Goal: Task Accomplishment & Management: Manage account settings

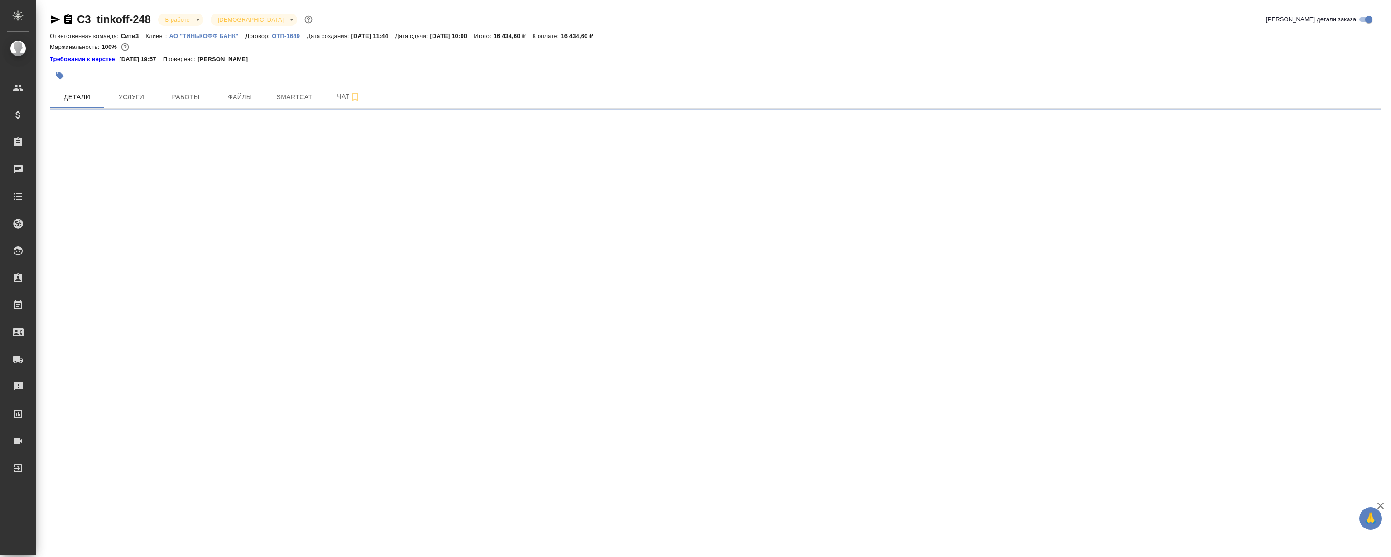
select select "RU"
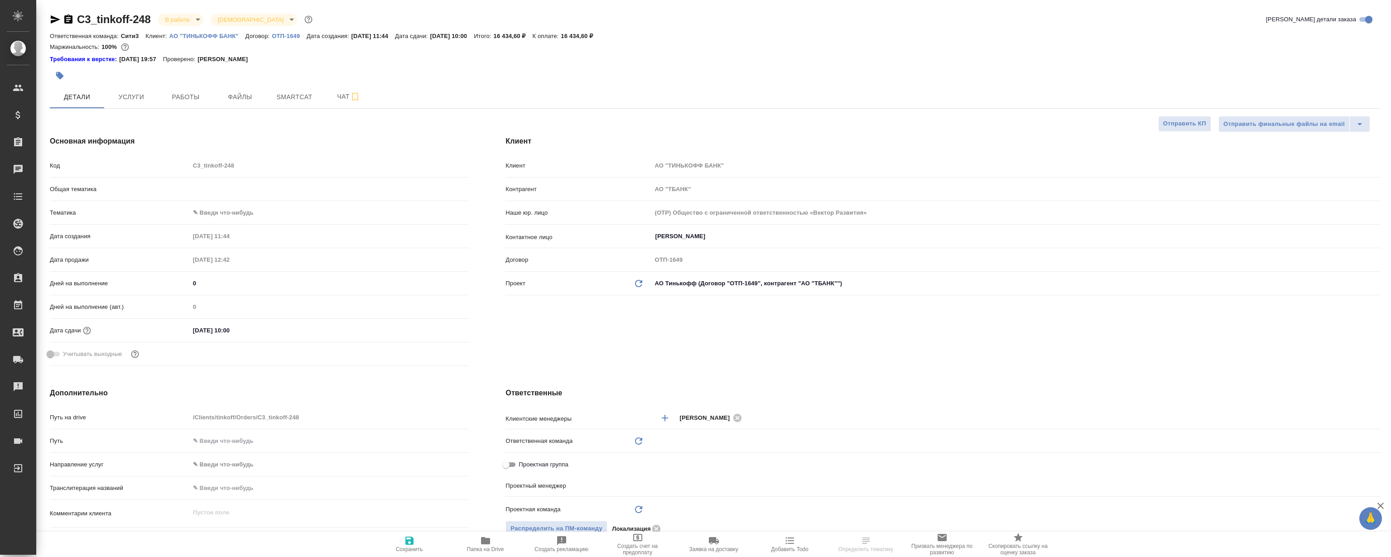
type textarea "x"
type input "[PERSON_NAME]"
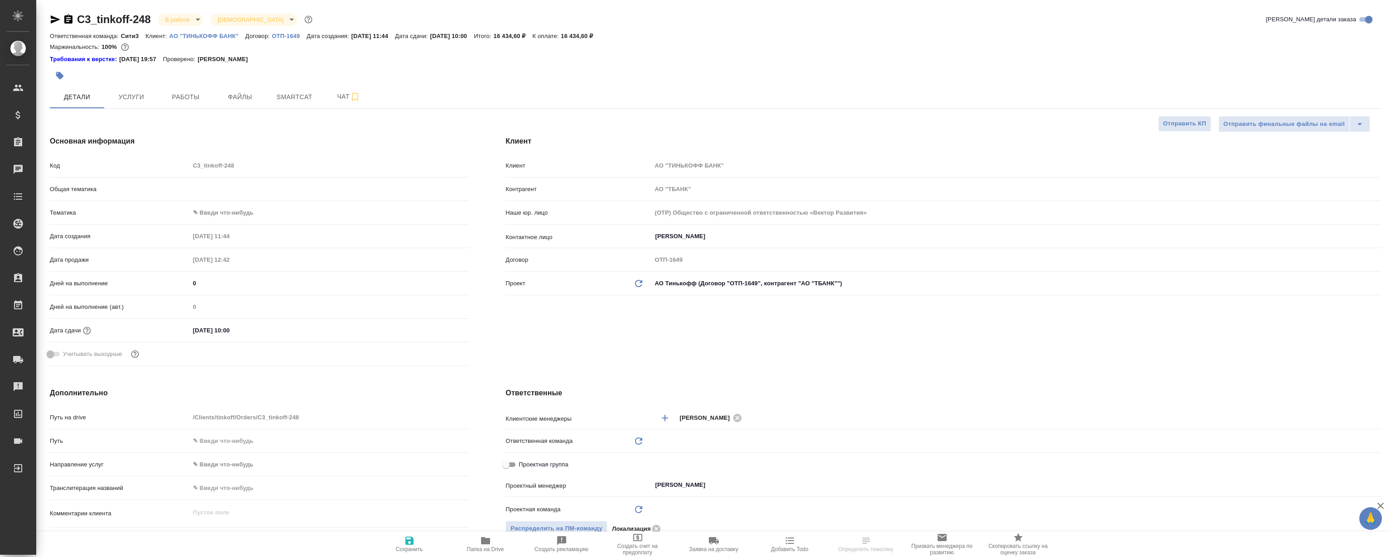
type input "Локализация"
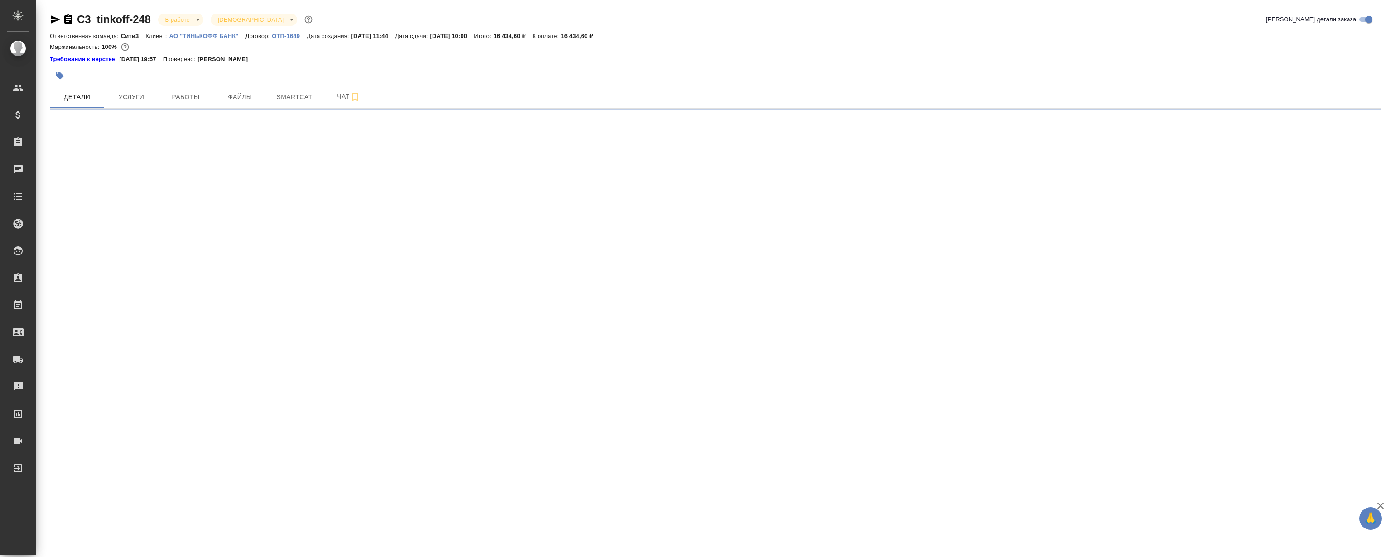
select select "RU"
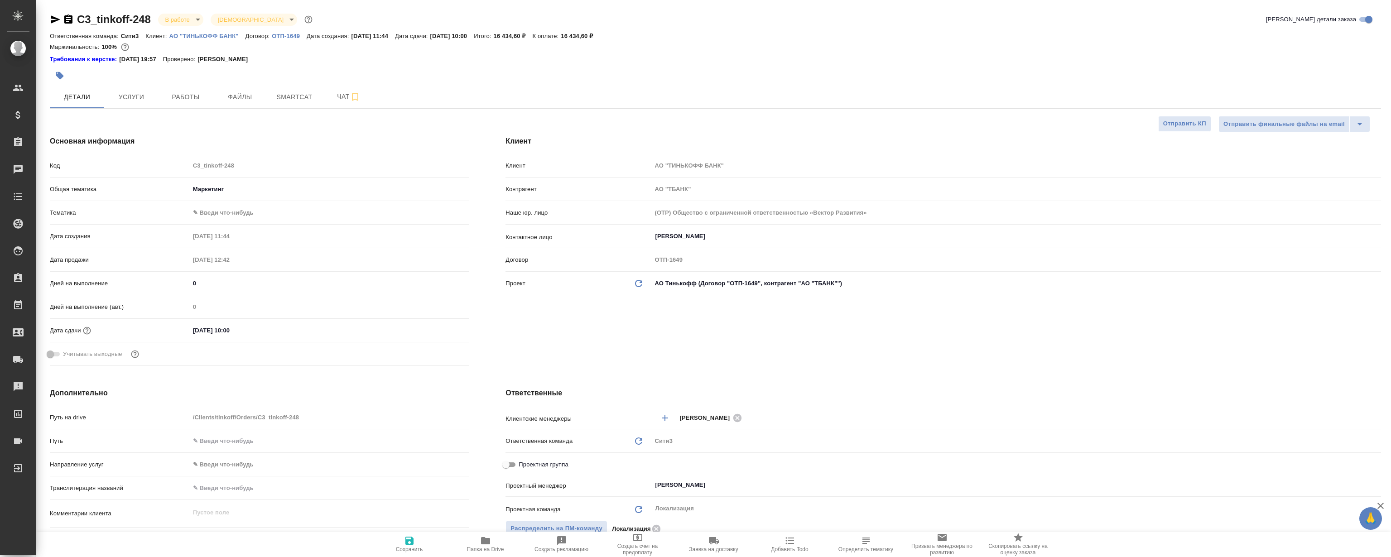
type textarea "x"
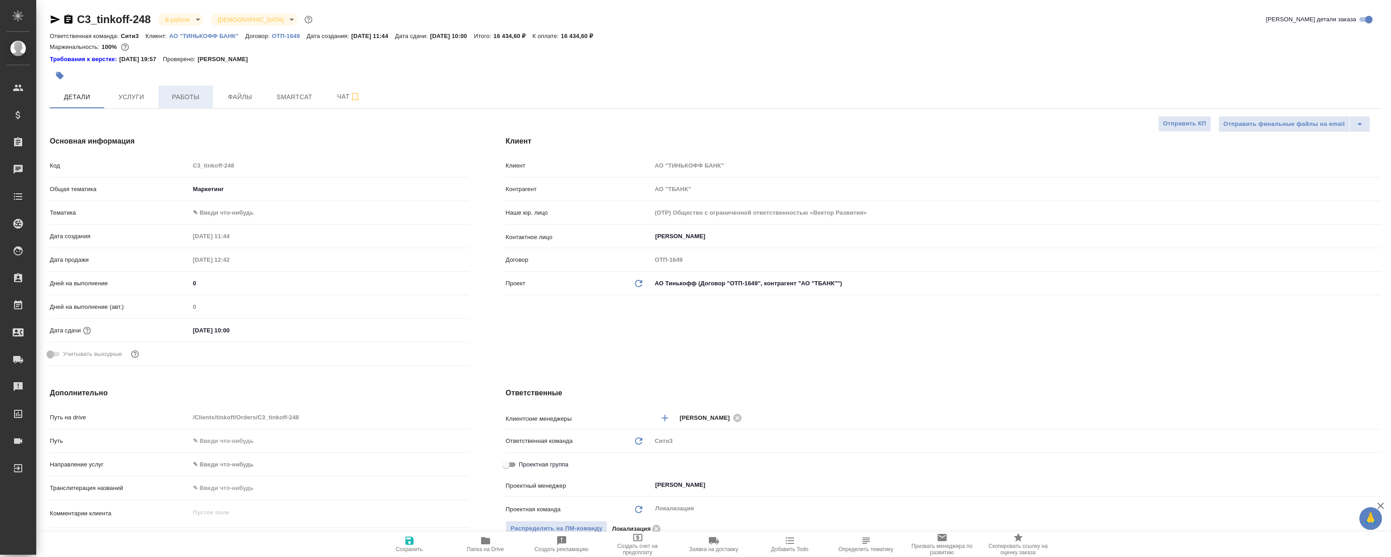
type textarea "x"
click at [195, 98] on span "Работы" at bounding box center [185, 97] width 43 height 11
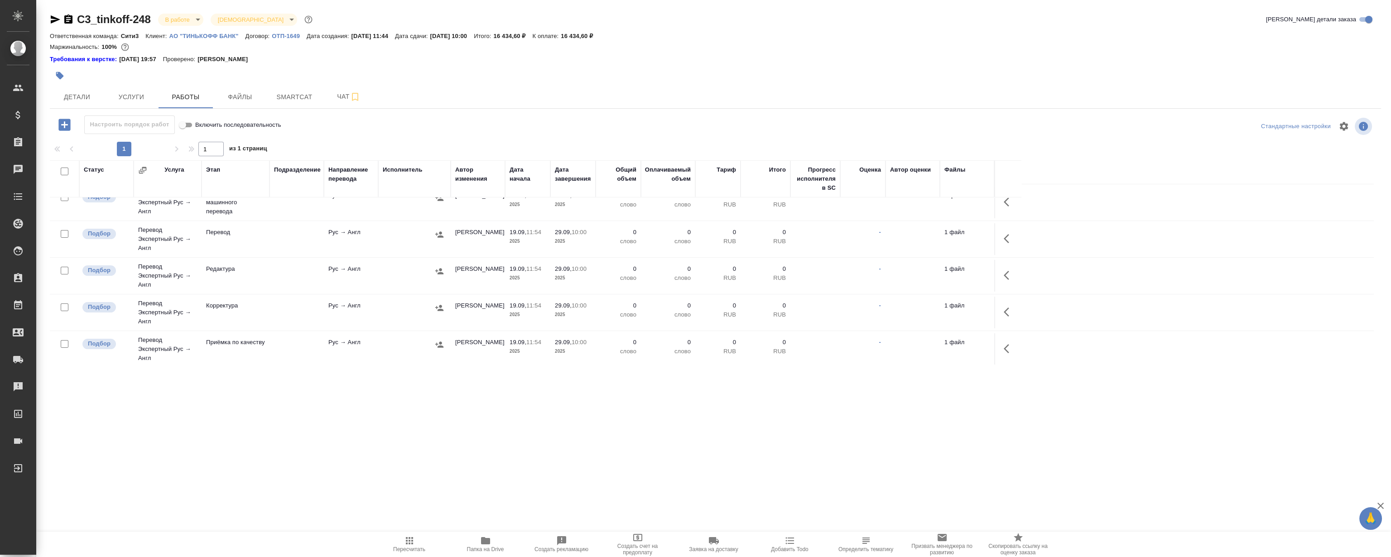
scroll to position [49, 0]
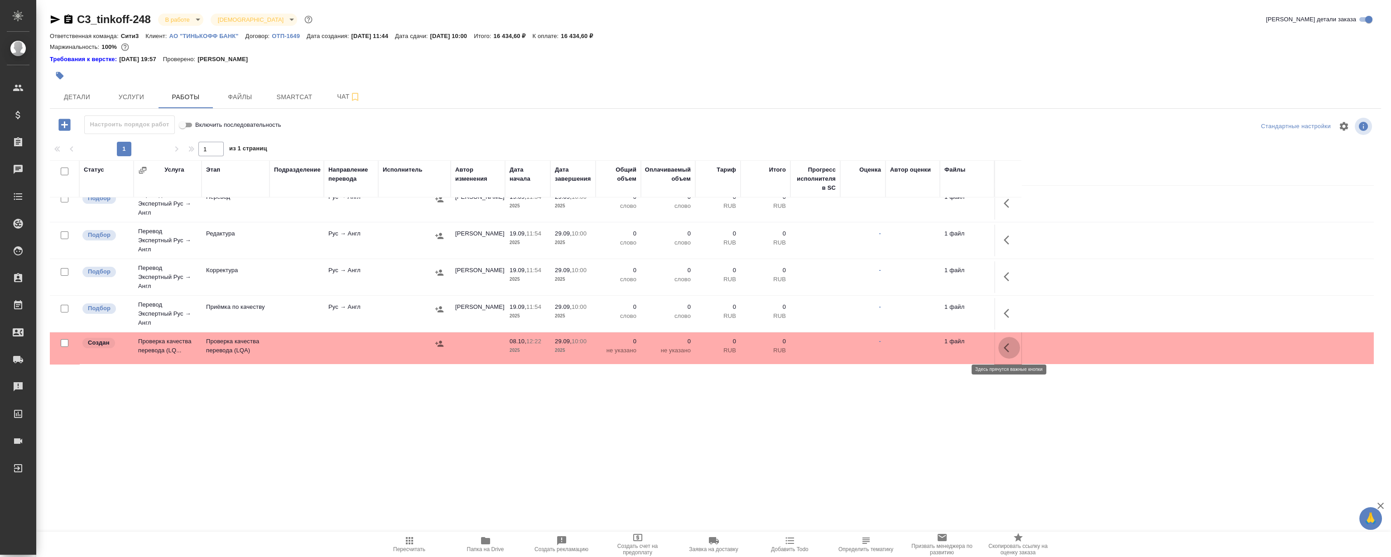
click at [1007, 346] on icon "button" at bounding box center [1009, 348] width 11 height 11
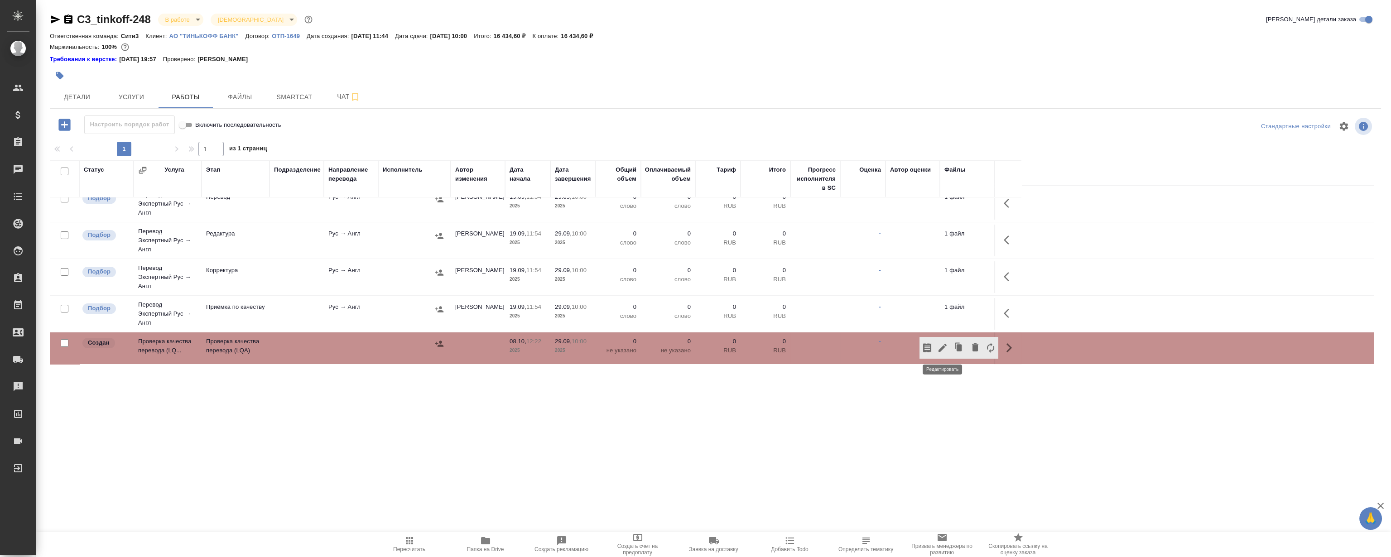
click at [940, 349] on icon "button" at bounding box center [943, 348] width 8 height 8
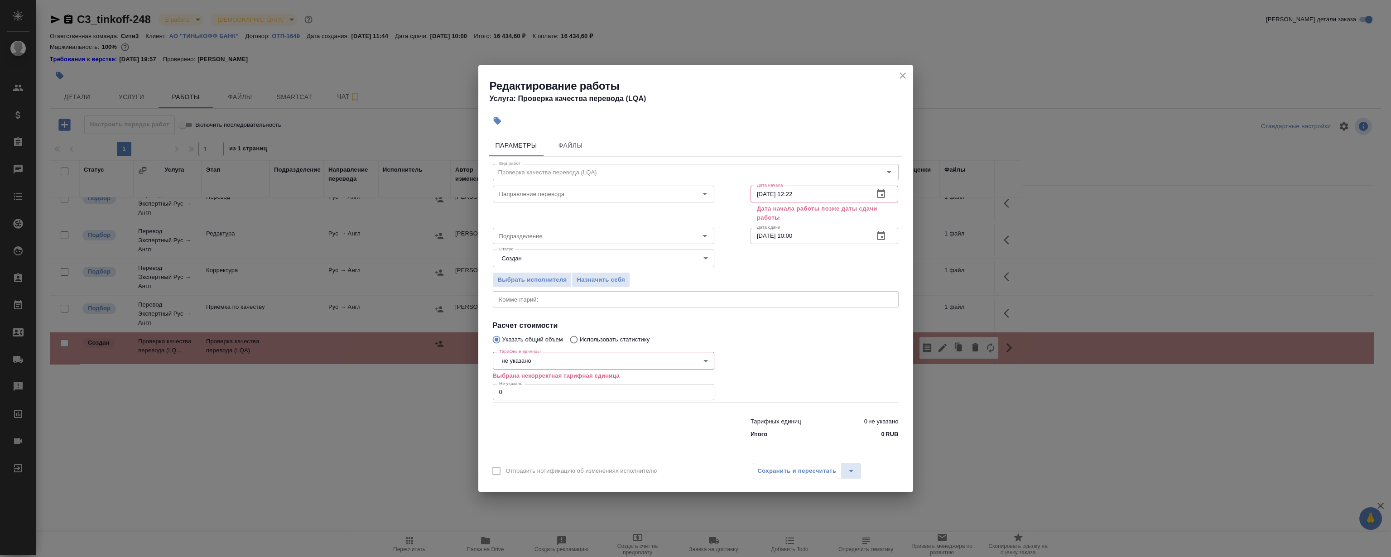
click at [883, 193] on icon "button" at bounding box center [881, 193] width 11 height 11
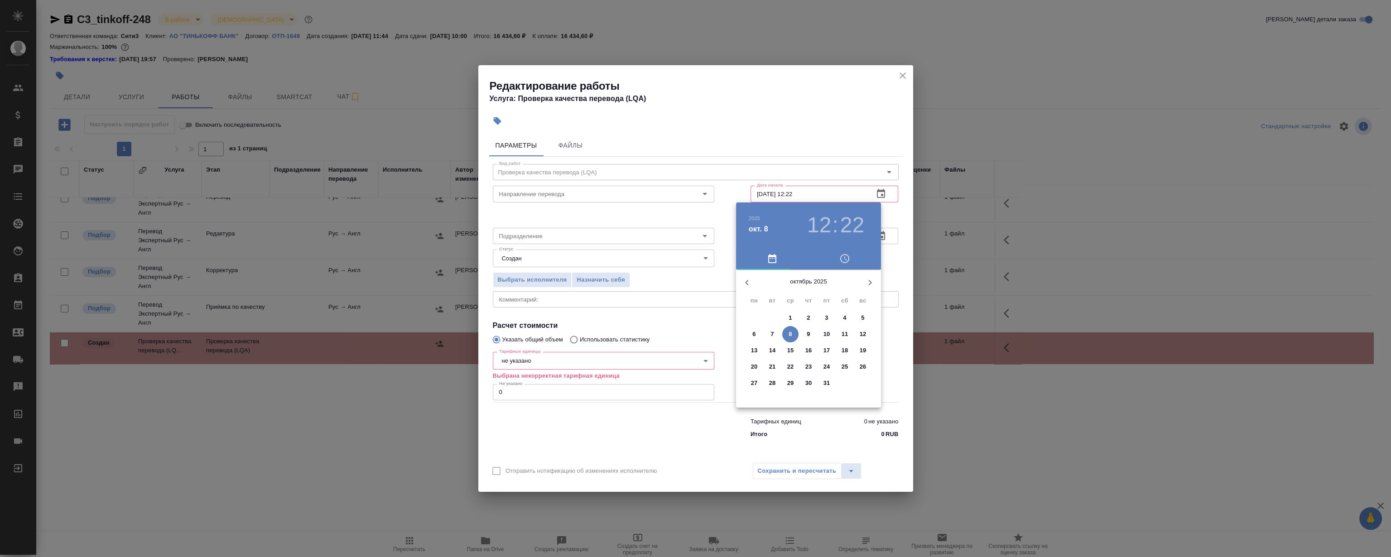
click at [744, 282] on icon "button" at bounding box center [747, 282] width 11 height 11
click at [830, 350] on p "19" at bounding box center [827, 350] width 7 height 9
type input "[DATE] 12:22"
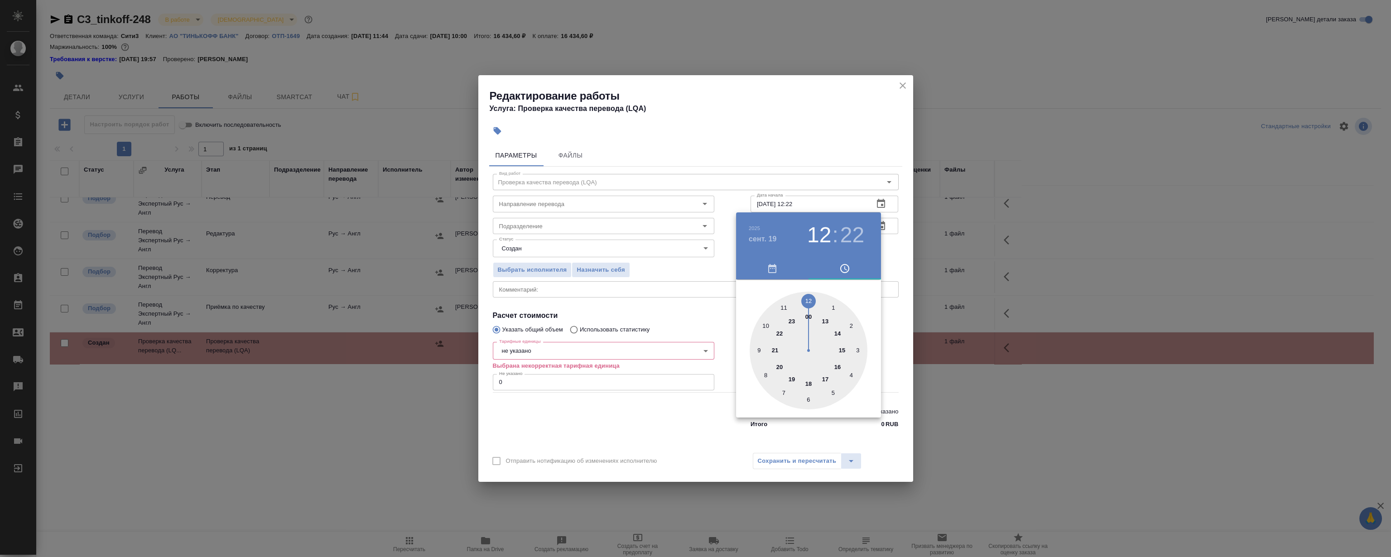
click at [806, 115] on div at bounding box center [695, 278] width 1391 height 557
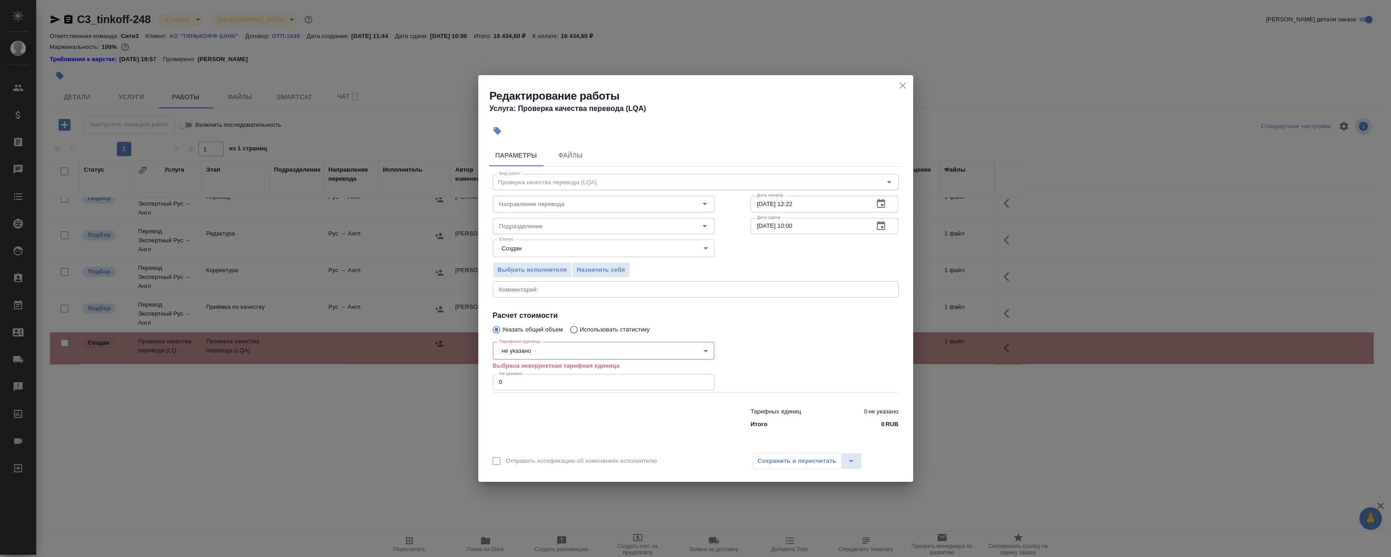
click at [580, 355] on body "🙏 .cls-1 fill:#fff; AWATERA [PERSON_NAME] Спецификации Заказы 0 Чаты Todo Проек…" at bounding box center [695, 278] width 1391 height 557
click at [525, 409] on li "час" at bounding box center [604, 412] width 222 height 15
type input "5a8b1489cc6b4906c91bfd93"
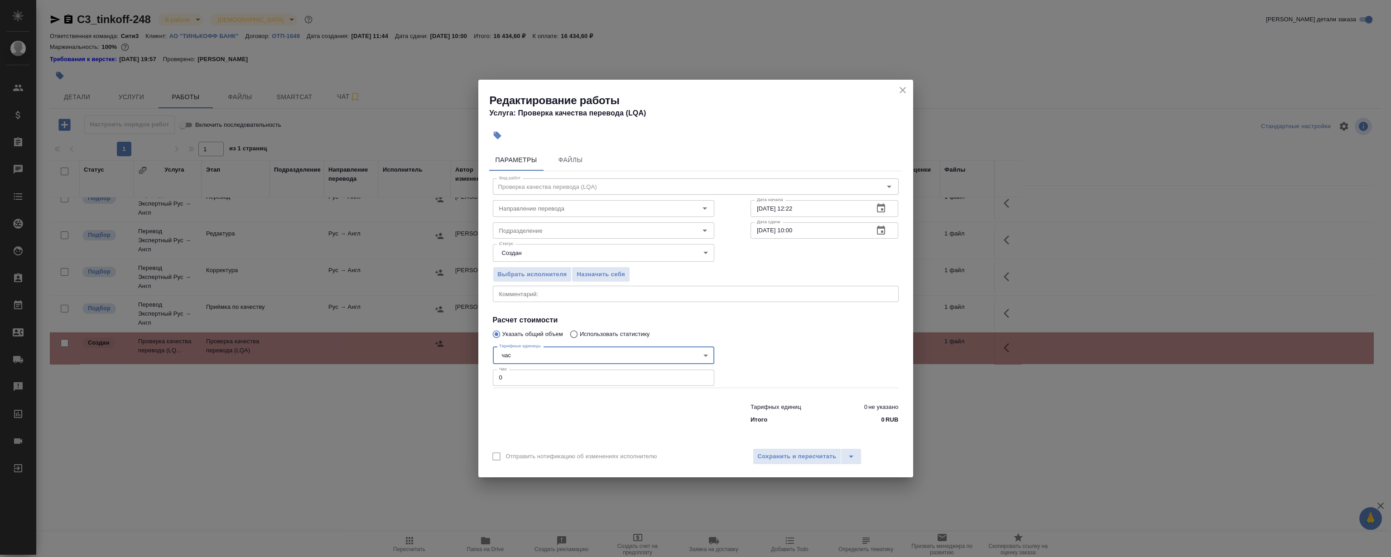
drag, startPoint x: 544, startPoint y: 377, endPoint x: 169, endPoint y: 375, distance: 375.2
click at [213, 375] on div "Редактирование работы Услуга: Проверка качества перевода (LQA) Параметры Файлы …" at bounding box center [695, 278] width 1391 height 557
type input "2"
click at [817, 349] on div at bounding box center [825, 365] width 184 height 81
click at [562, 227] on input "Подразделение" at bounding box center [589, 230] width 186 height 11
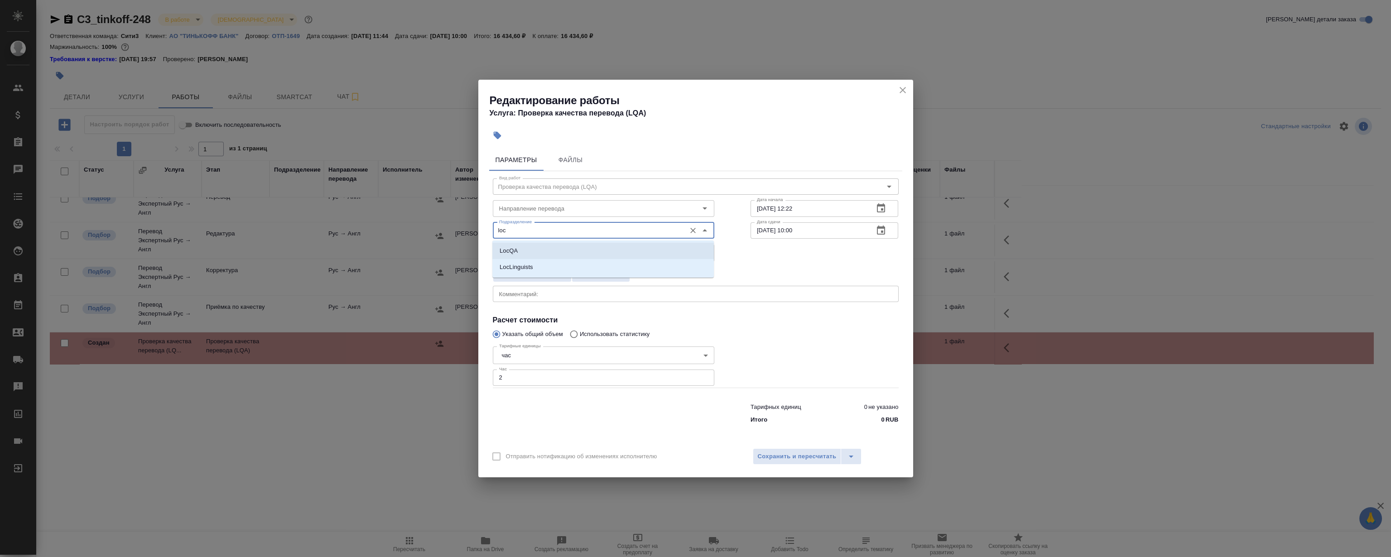
click at [541, 253] on li "LocQA" at bounding box center [604, 251] width 222 height 16
type input "LocQA"
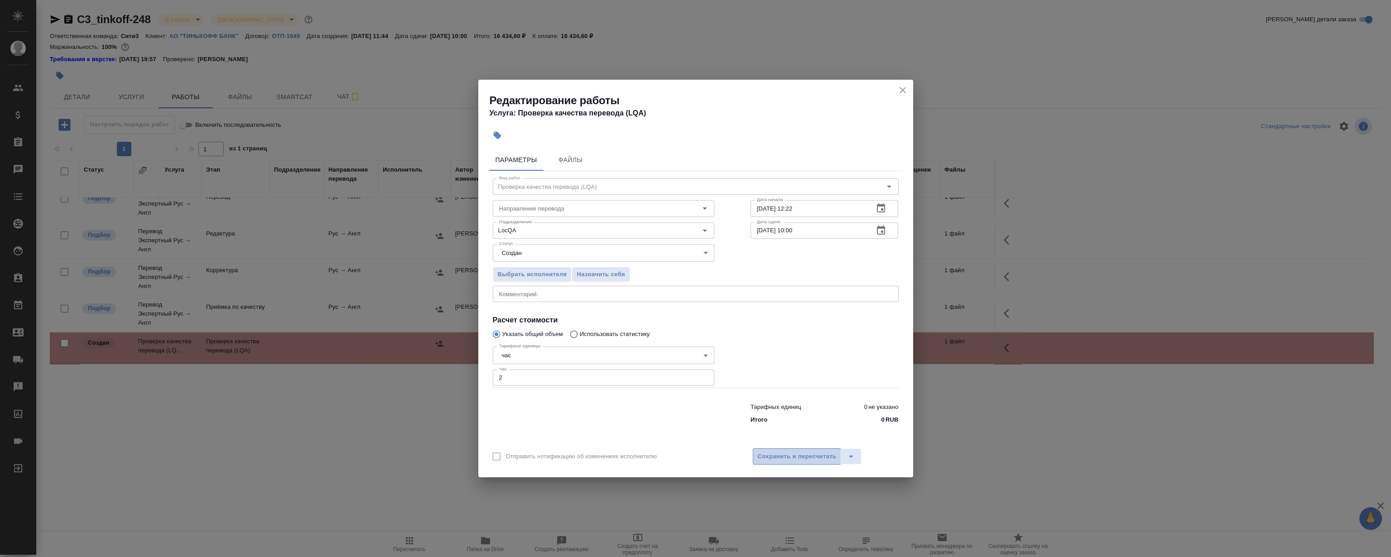
click at [802, 458] on span "Сохранить и пересчитать" at bounding box center [797, 457] width 79 height 10
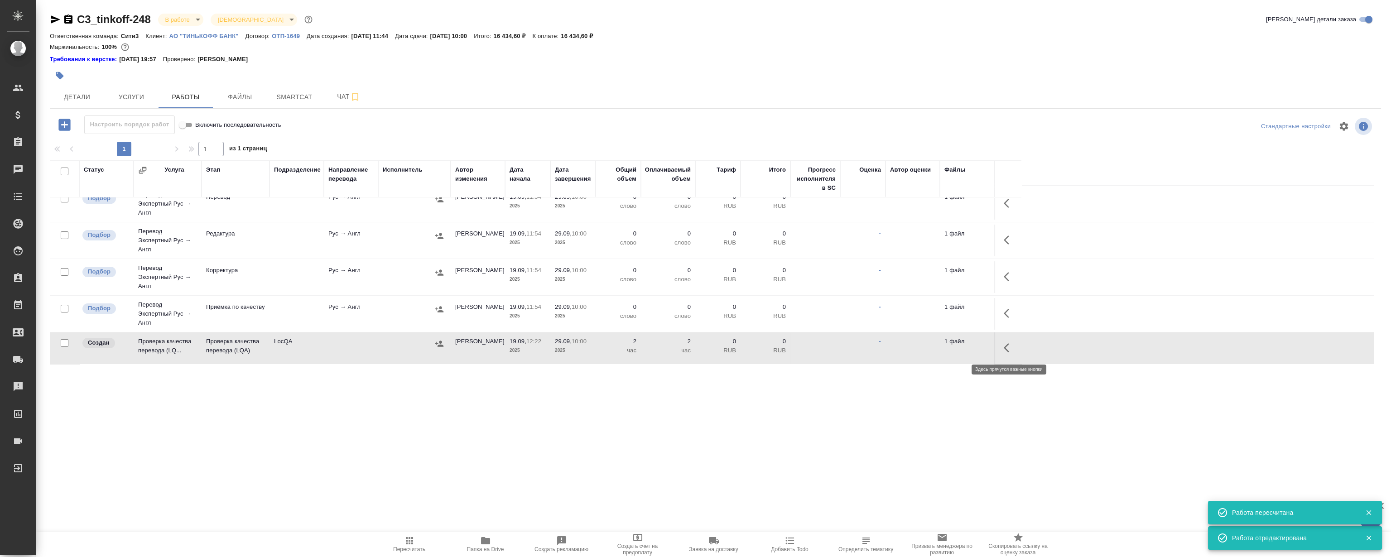
click at [1004, 349] on icon "button" at bounding box center [1009, 348] width 11 height 11
click at [946, 348] on icon "button" at bounding box center [942, 348] width 11 height 11
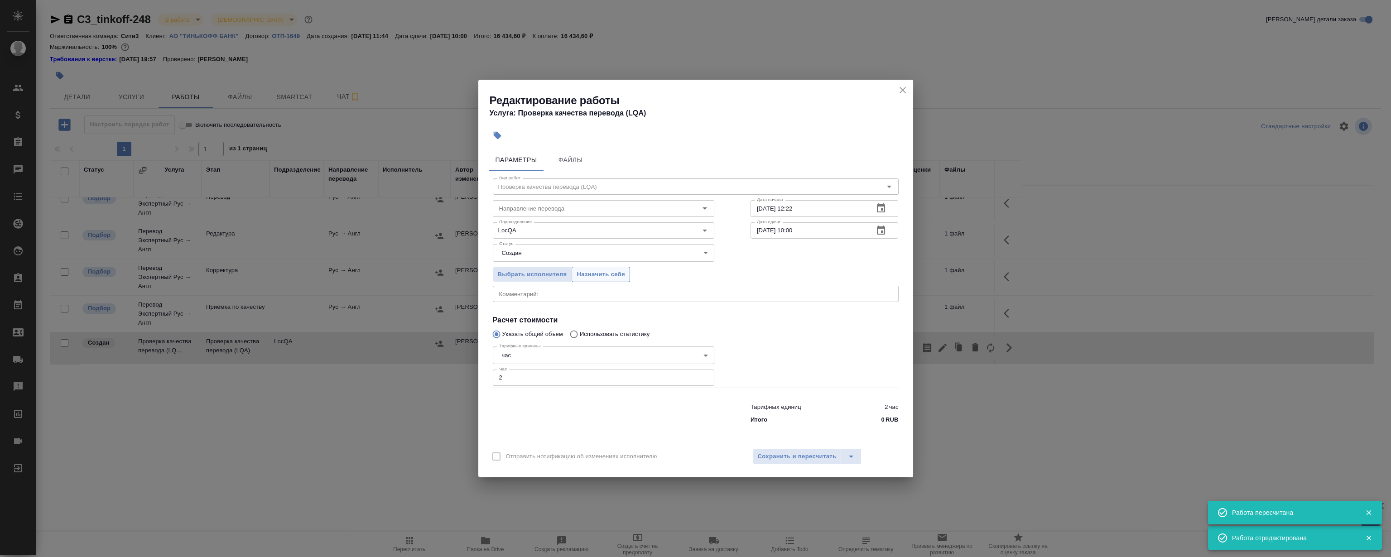
click at [622, 277] on span "Назначить себя" at bounding box center [601, 275] width 48 height 10
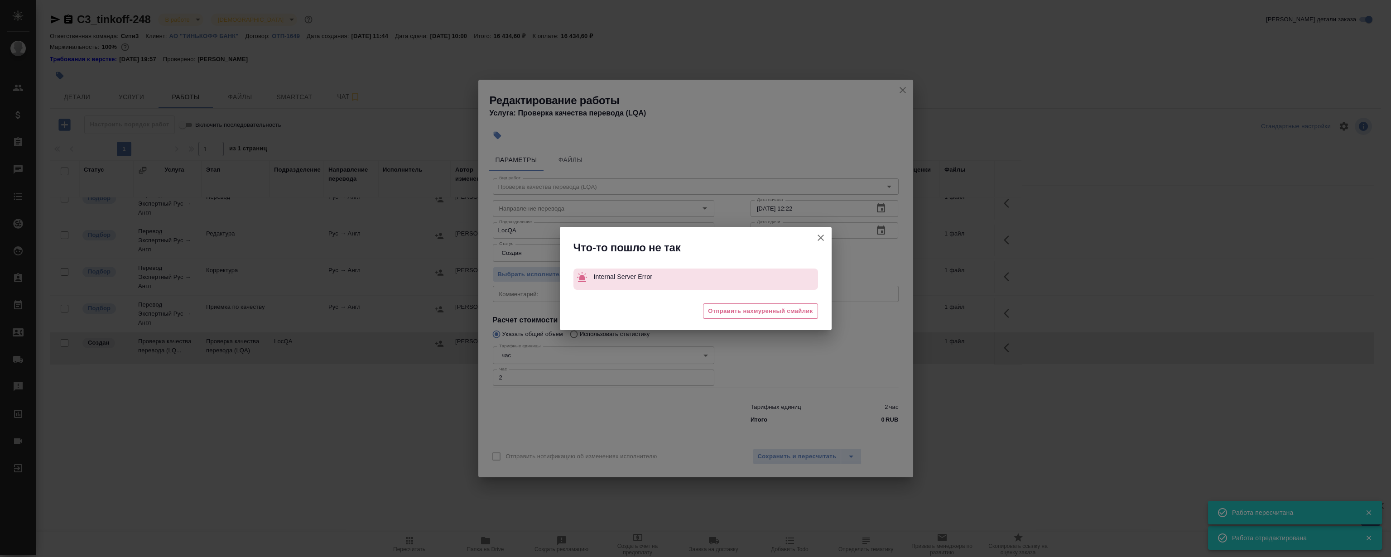
click at [820, 240] on icon "button" at bounding box center [821, 237] width 11 height 11
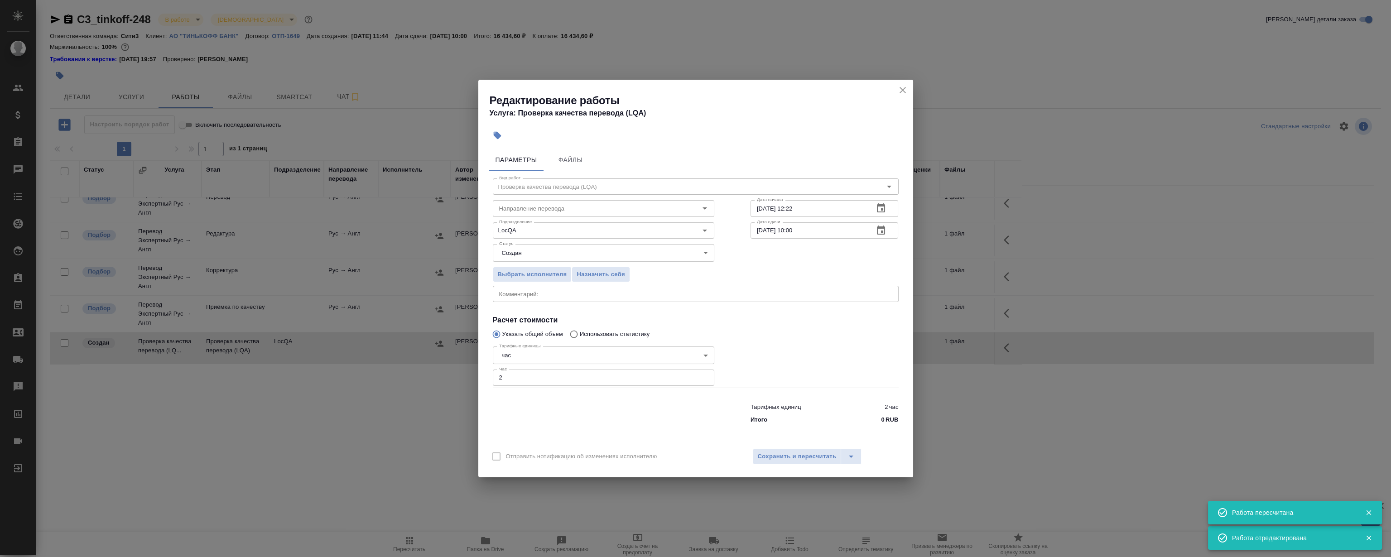
click at [514, 271] on span "Выбрать исполнителя" at bounding box center [532, 275] width 69 height 10
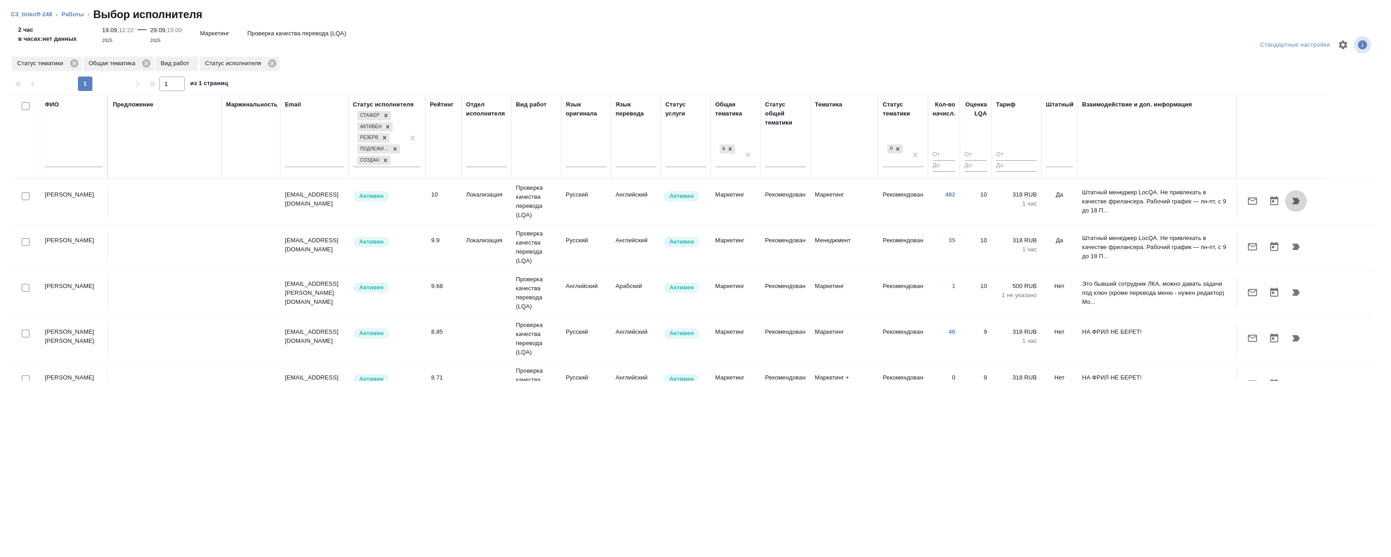
click at [1290, 200] on button "button" at bounding box center [1296, 201] width 22 height 22
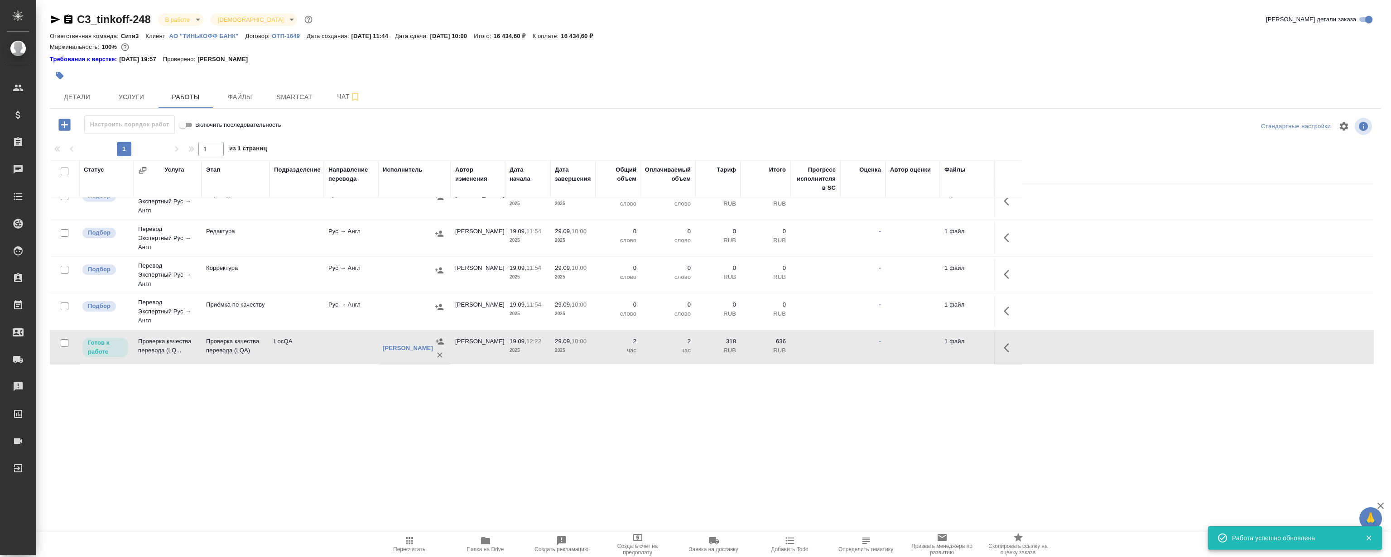
scroll to position [53, 0]
click at [1002, 347] on button "button" at bounding box center [1010, 346] width 22 height 22
click at [945, 343] on icon "button" at bounding box center [942, 345] width 11 height 11
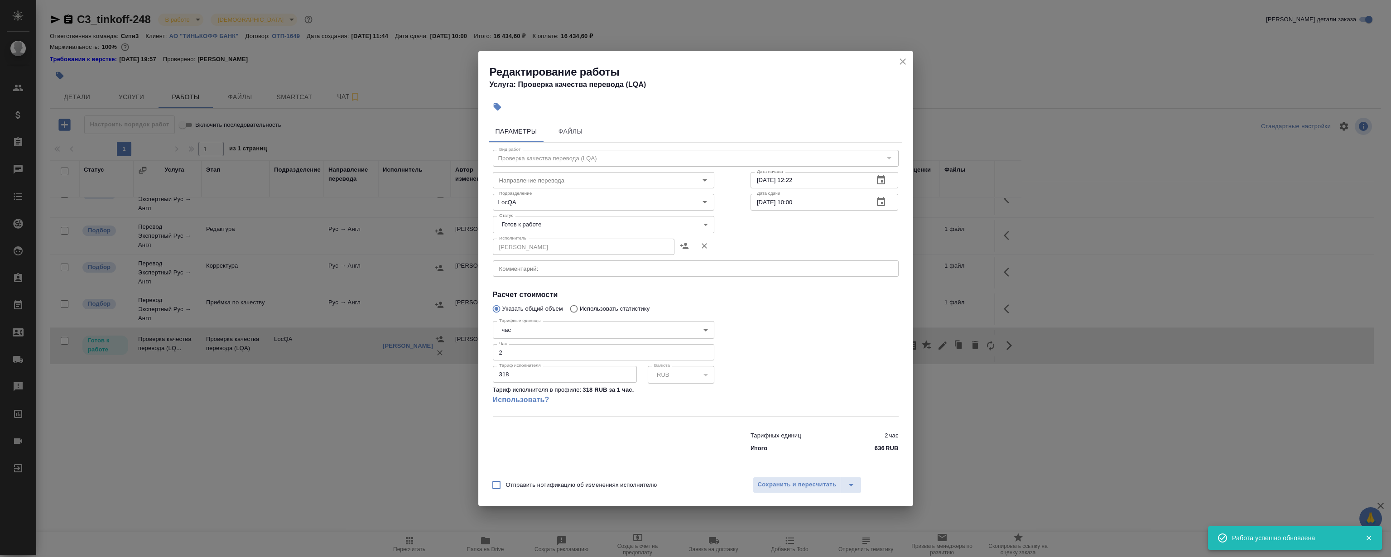
click at [548, 213] on div "Статус [PERSON_NAME] к работе readyForWork Статус" at bounding box center [604, 223] width 258 height 59
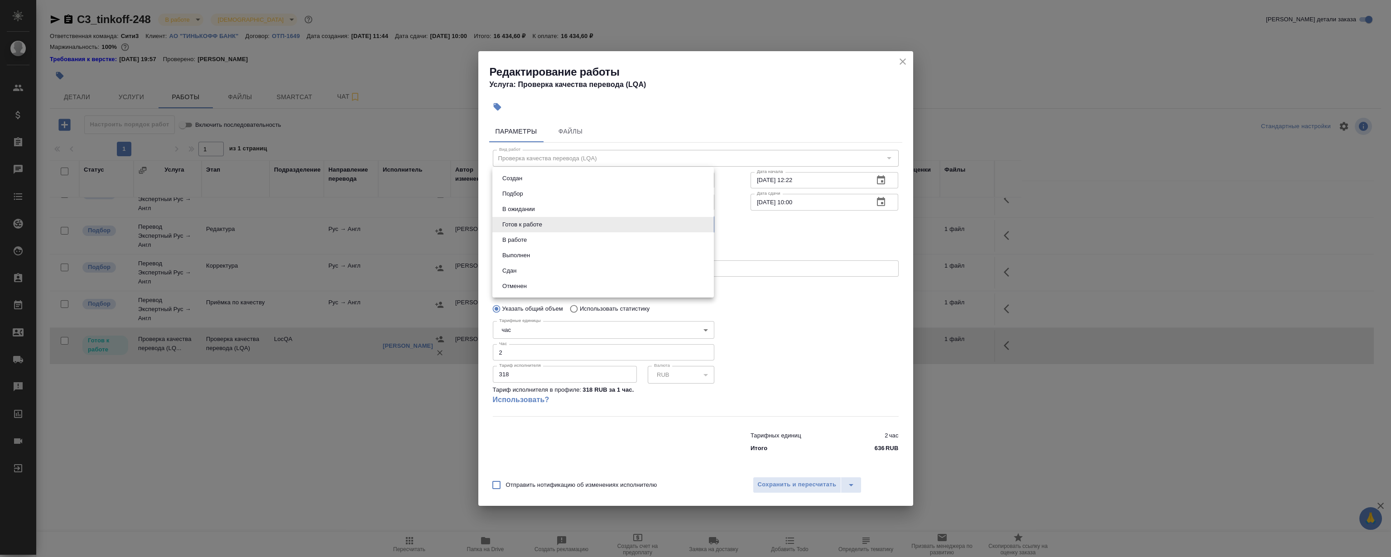
click at [548, 224] on body "🙏 .cls-1 fill:#fff; AWATERA [PERSON_NAME] Спецификации Заказы 0 Чаты Todo Проек…" at bounding box center [695, 278] width 1391 height 557
click at [520, 273] on li "Сдан" at bounding box center [604, 270] width 222 height 15
type input "closed"
click at [773, 490] on span "Сохранить и пересчитать" at bounding box center [797, 485] width 79 height 10
